Goal: Task Accomplishment & Management: Manage account settings

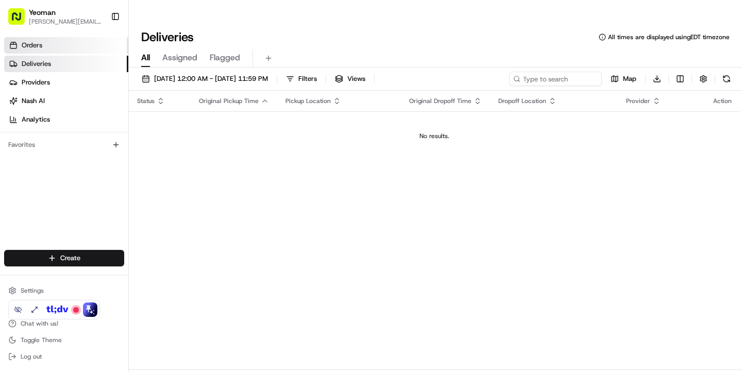
click at [60, 48] on link "Orders" at bounding box center [66, 45] width 124 height 16
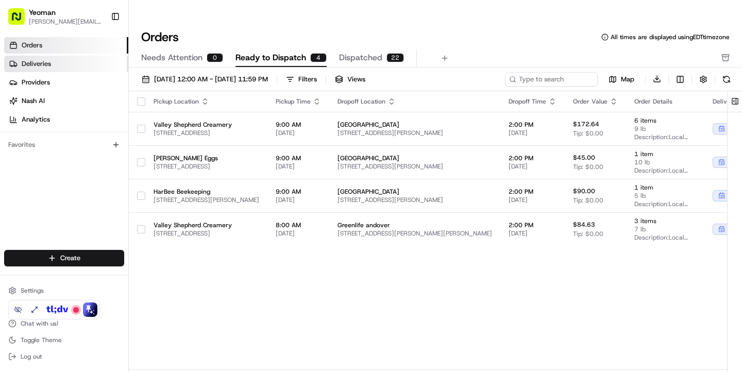
click at [66, 64] on link "Deliveries" at bounding box center [66, 64] width 124 height 16
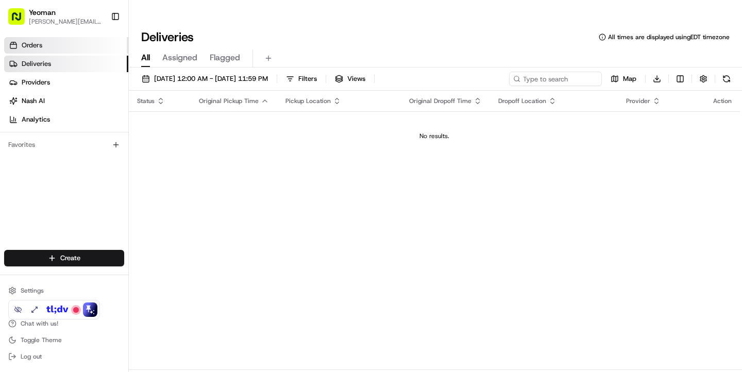
click at [62, 50] on link "Orders" at bounding box center [66, 45] width 124 height 16
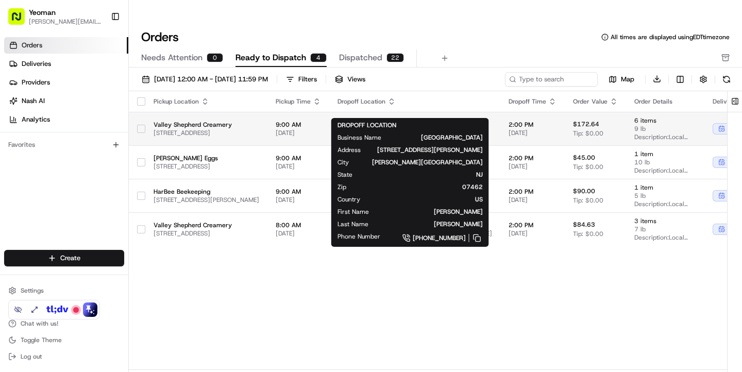
click at [479, 129] on span "[STREET_ADDRESS][PERSON_NAME]" at bounding box center [414, 133] width 155 height 8
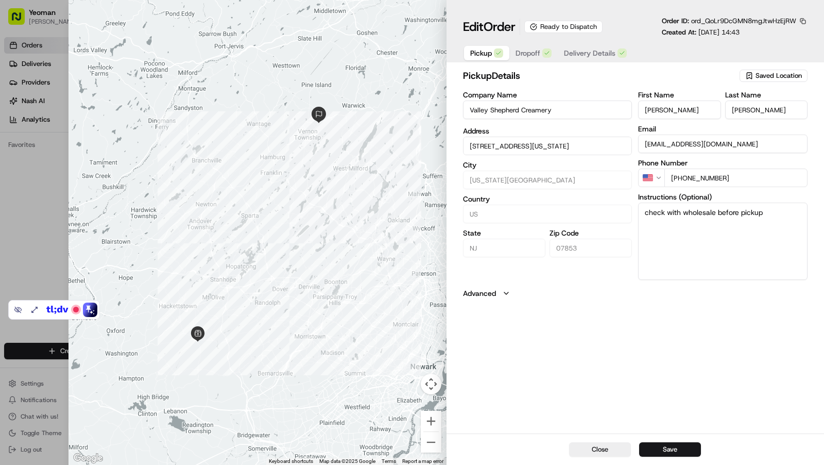
click at [586, 57] on span "Delivery Details" at bounding box center [590, 53] width 52 height 10
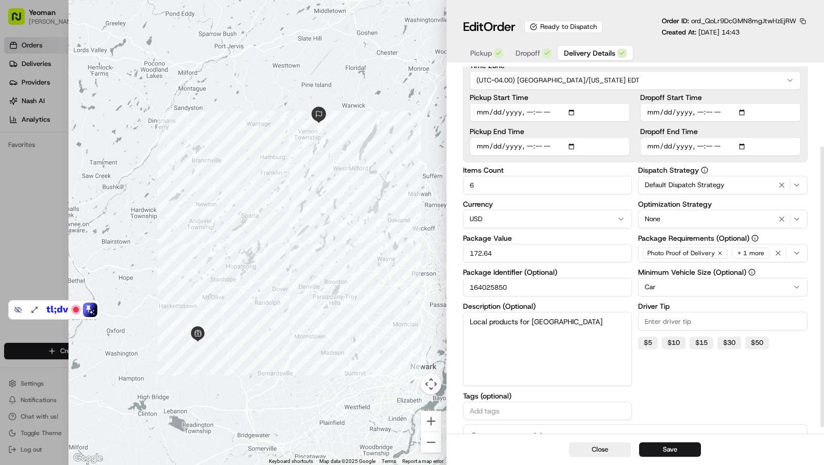
scroll to position [113, 0]
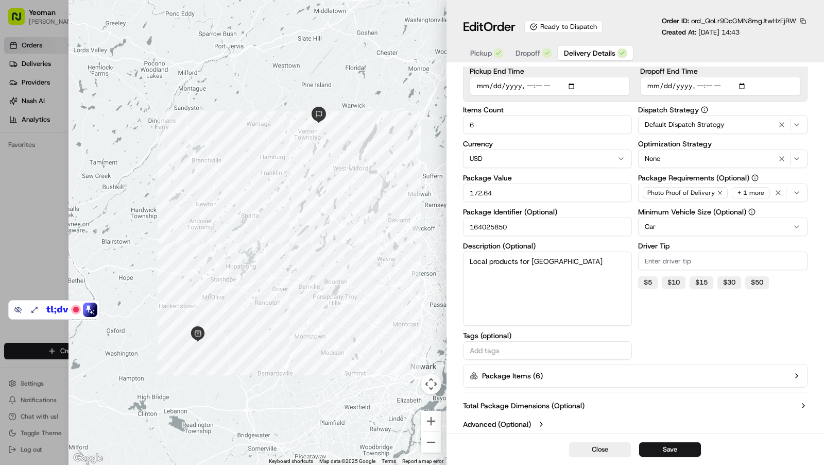
click at [618, 371] on button "Package Items ( 6 )" at bounding box center [635, 376] width 345 height 24
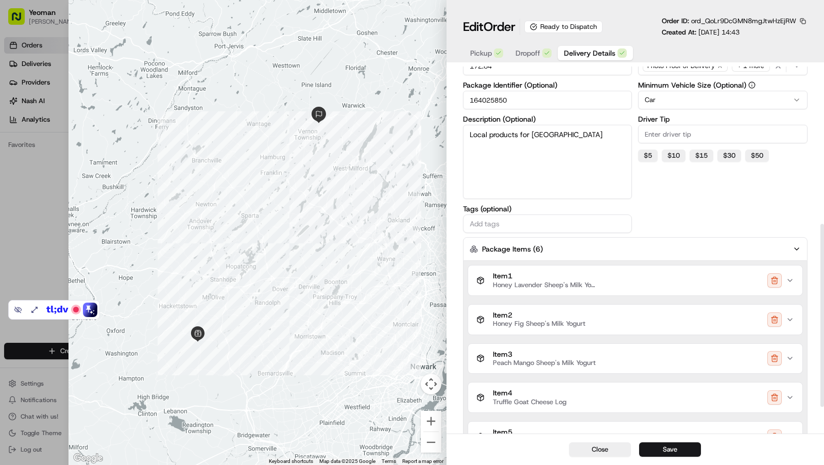
scroll to position [371, 0]
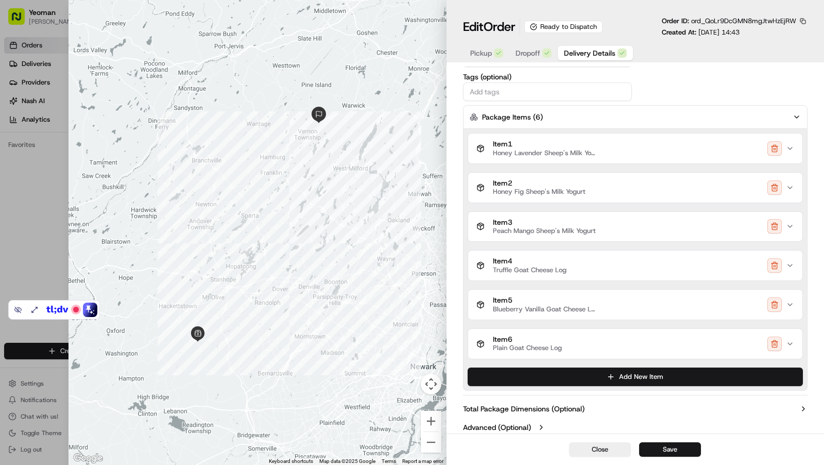
click at [647, 149] on div "Item 1 Honey Lavender Sheep's Milk Yogurt" at bounding box center [631, 149] width 310 height 18
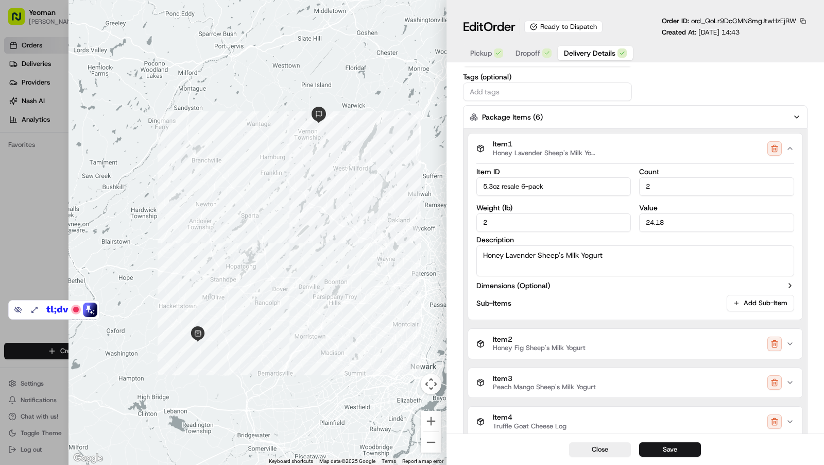
click at [591, 121] on button "Package Items ( 6 )" at bounding box center [635, 117] width 345 height 24
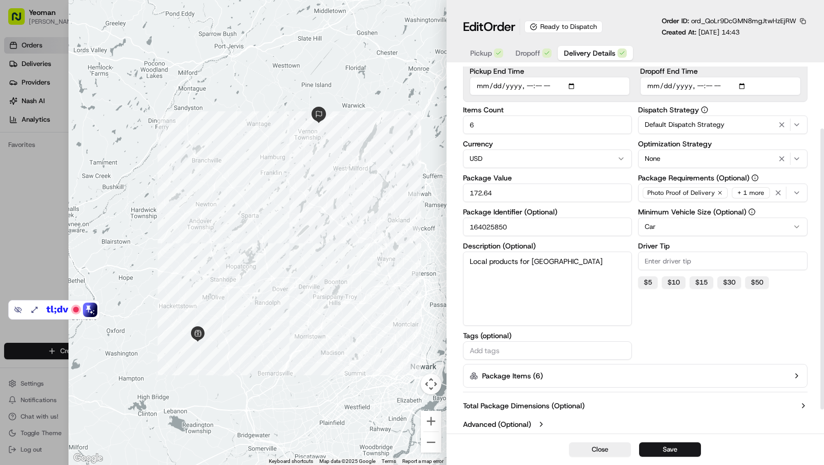
scroll to position [0, 0]
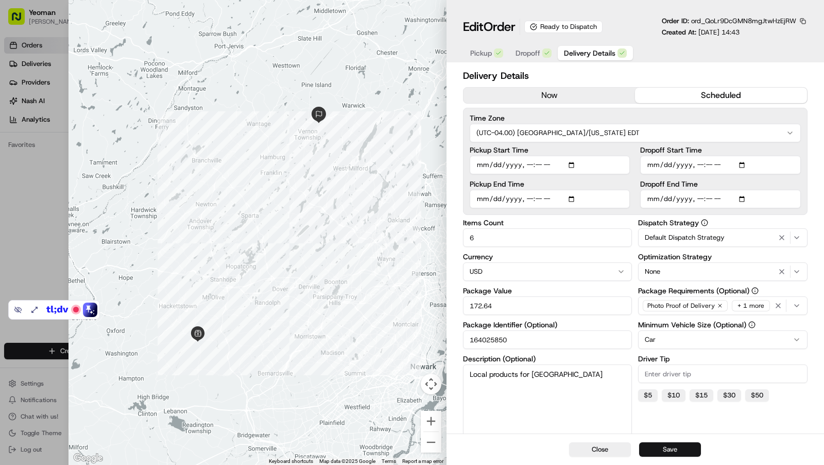
click at [651, 371] on button "Save" at bounding box center [670, 449] width 62 height 14
type input "1"
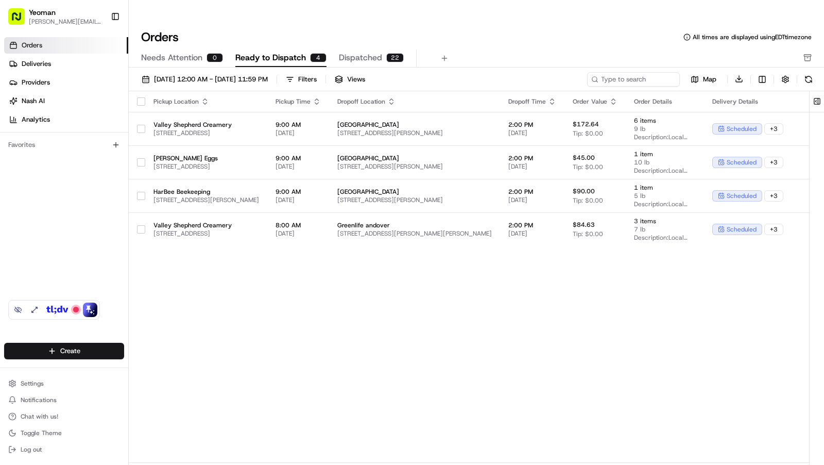
click at [234, 255] on div "Pickup Location Pickup Time Dropoff Location Dropoff Time Order Value Order Det…" at bounding box center [543, 277] width 828 height 372
